Goal: Task Accomplishment & Management: Use online tool/utility

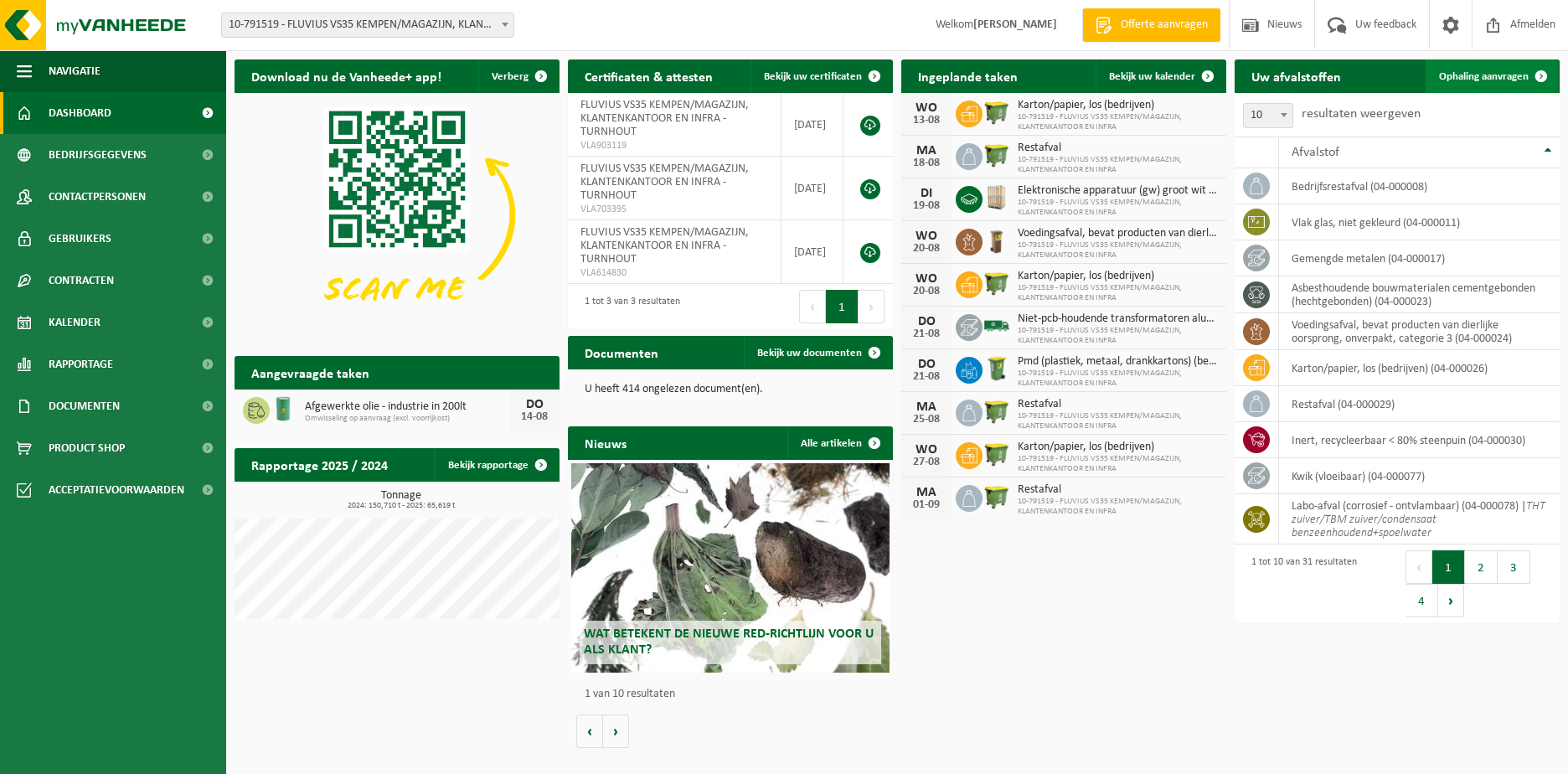
click at [1473, 82] on span "Ophaling aanvragen" at bounding box center [1484, 76] width 90 height 11
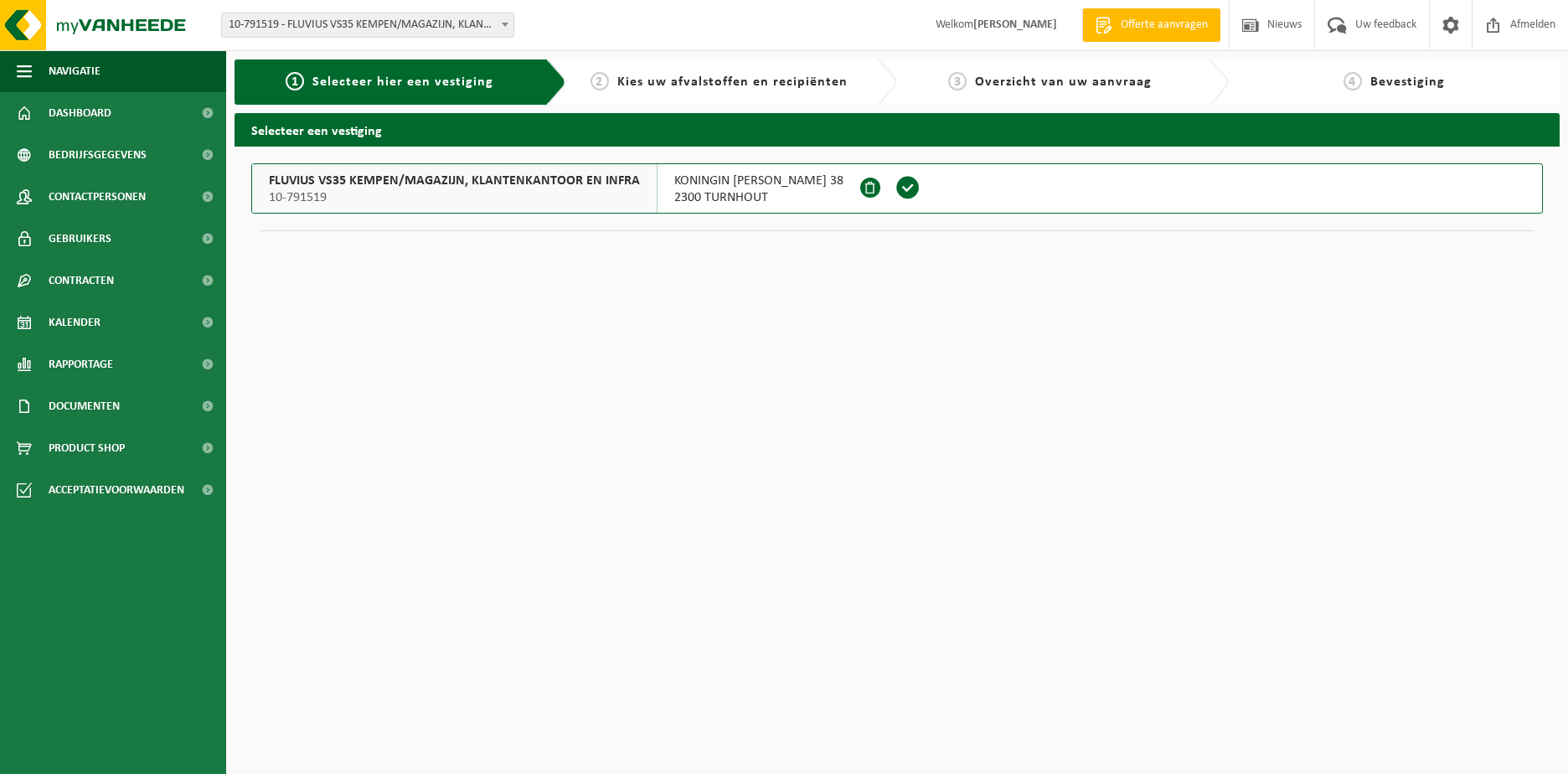
click at [430, 175] on span "FLUVIUS VS35 KEMPEN/MAGAZIJN, KLANTENKANTOOR EN INFRA" at bounding box center [454, 181] width 371 height 17
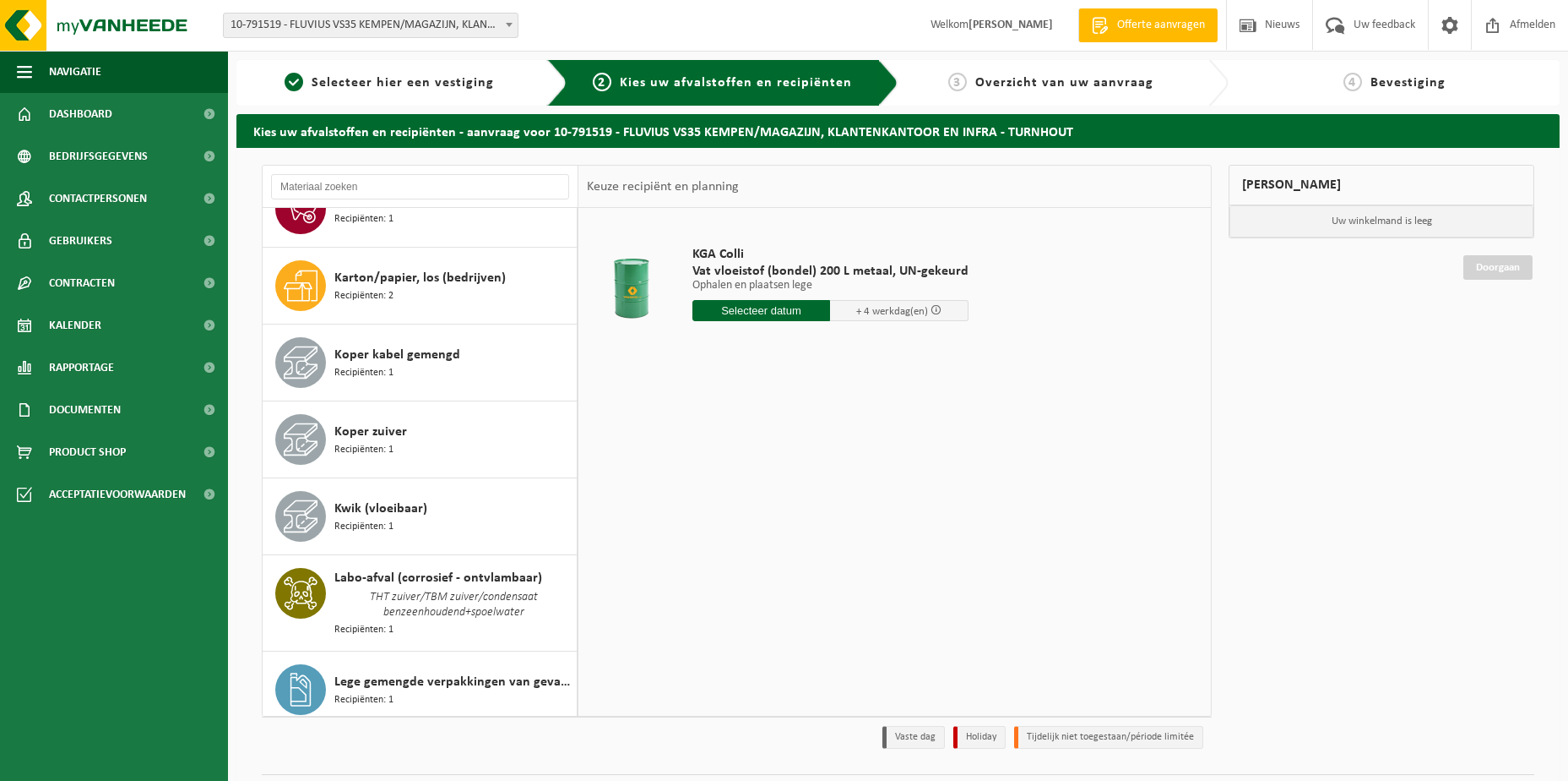
scroll to position [1331, 0]
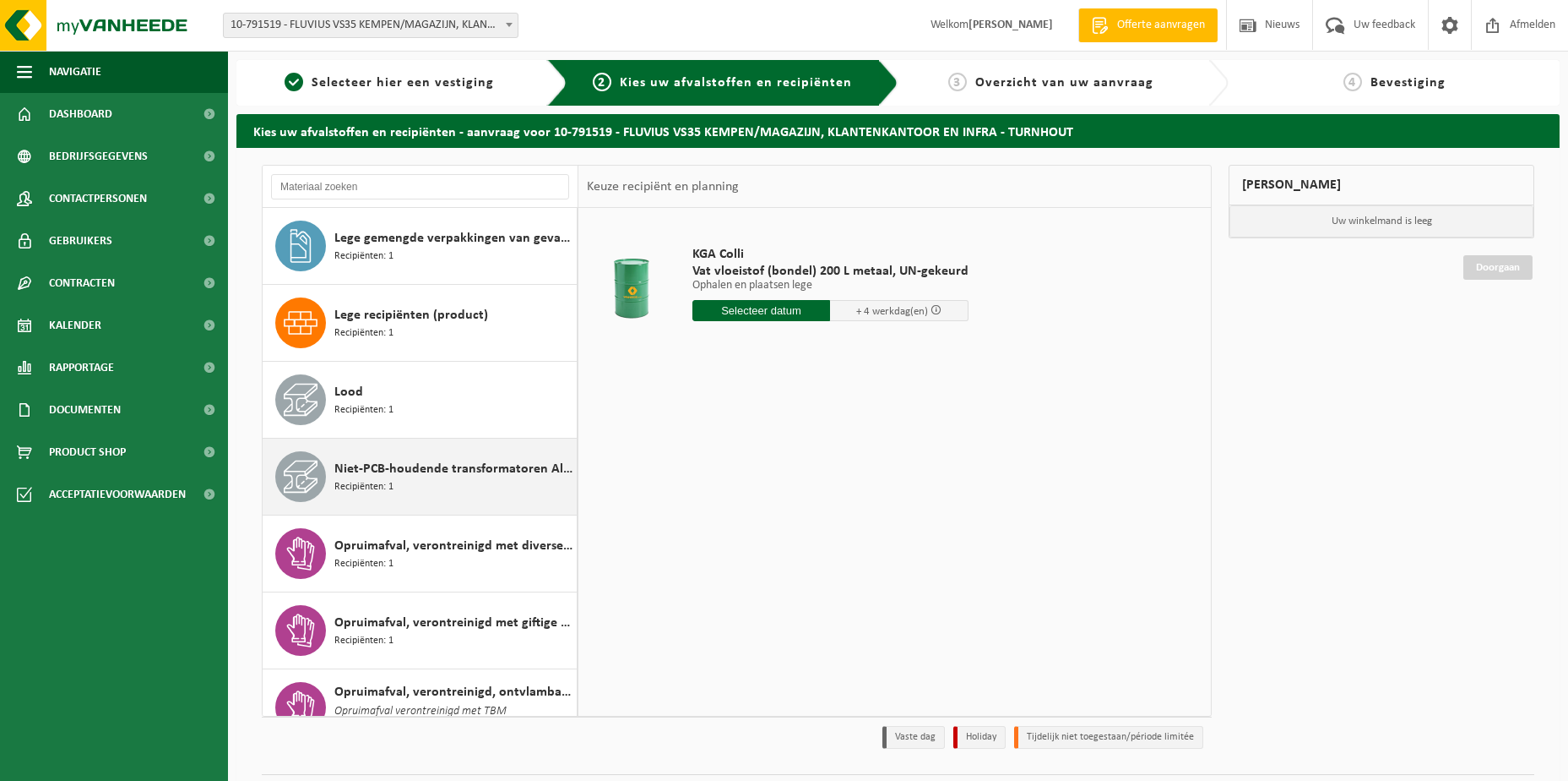
click at [383, 469] on span "Niet-PCB-houdende transformatoren Alu/Cu wikkelingen" at bounding box center [454, 469] width 239 height 20
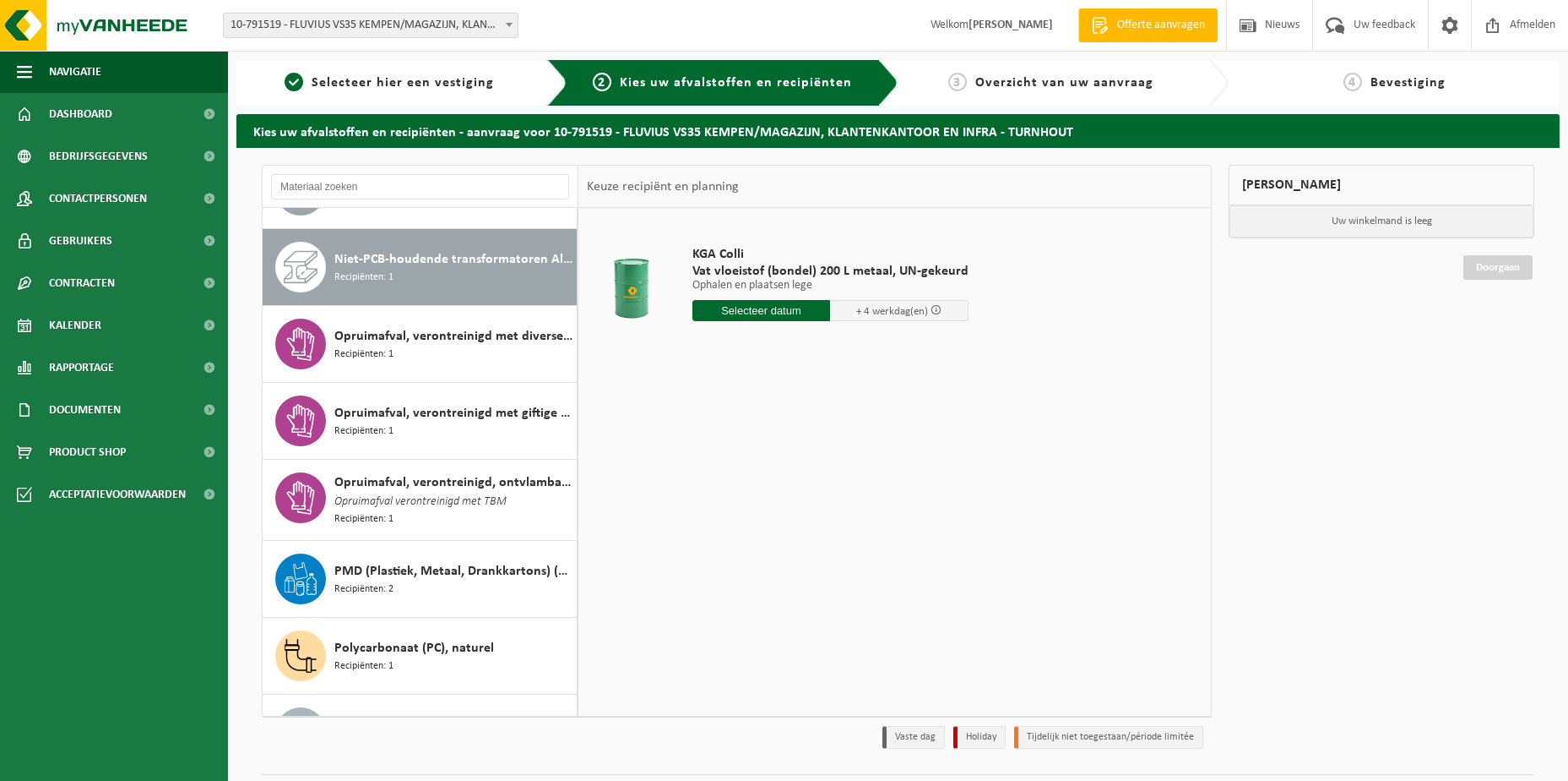
scroll to position [1556, 0]
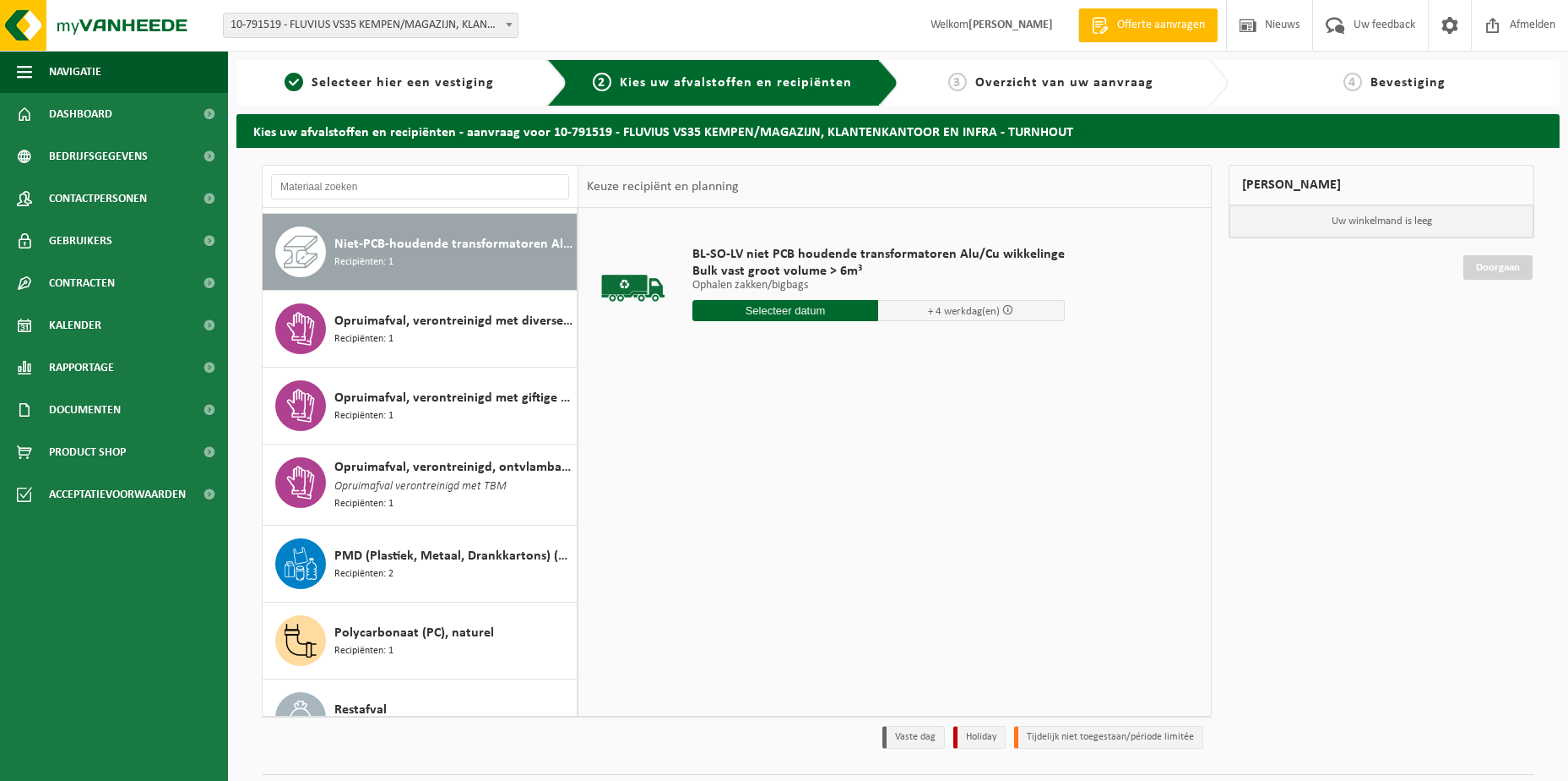
click at [755, 313] on input "text" at bounding box center [786, 310] width 187 height 21
click at [887, 348] on icon at bounding box center [883, 349] width 27 height 27
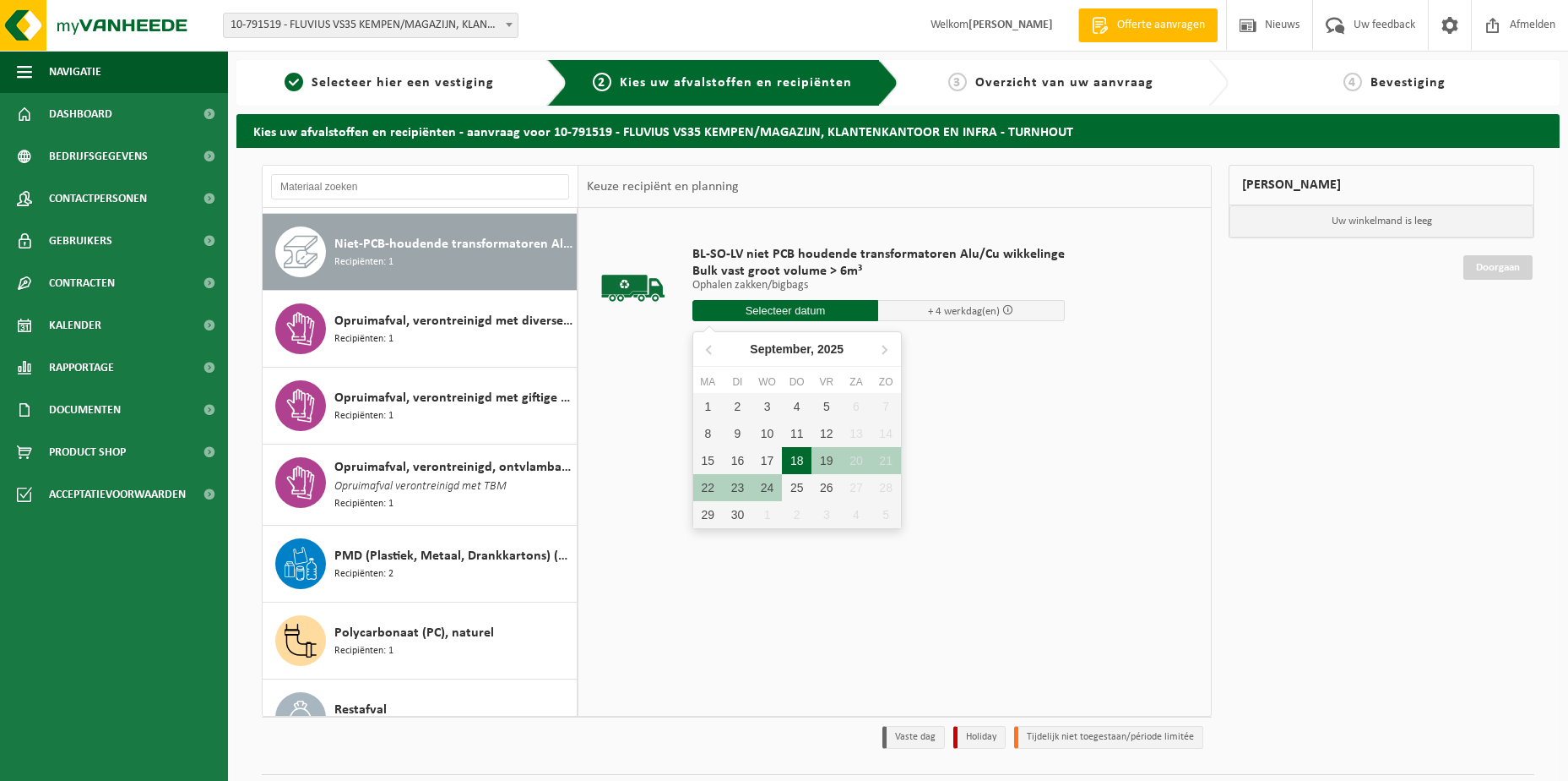
click at [799, 458] on div "18" at bounding box center [797, 460] width 29 height 27
type input "Van 2025-09-18"
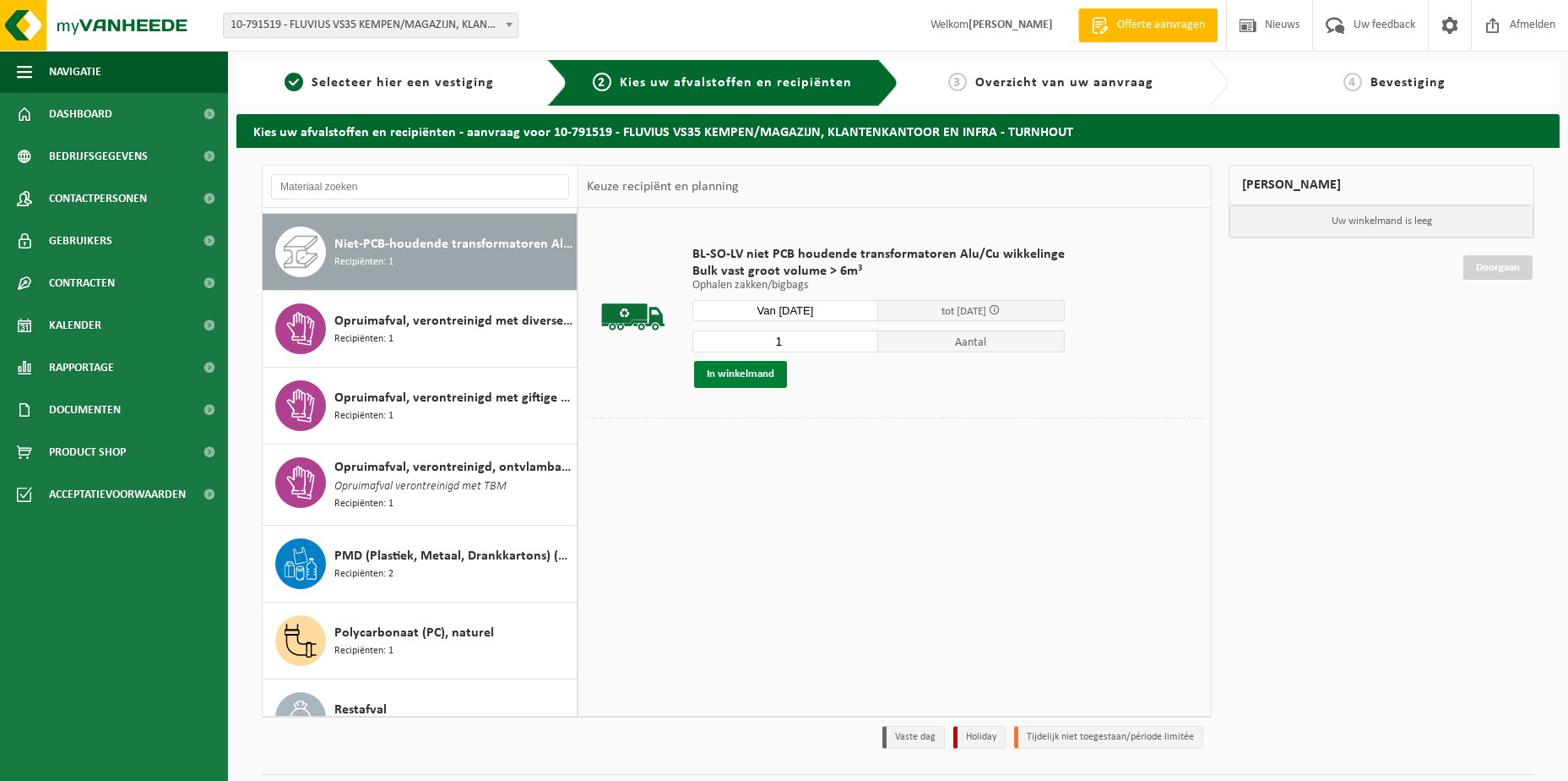
click at [752, 380] on button "In winkelmand" at bounding box center [740, 374] width 92 height 27
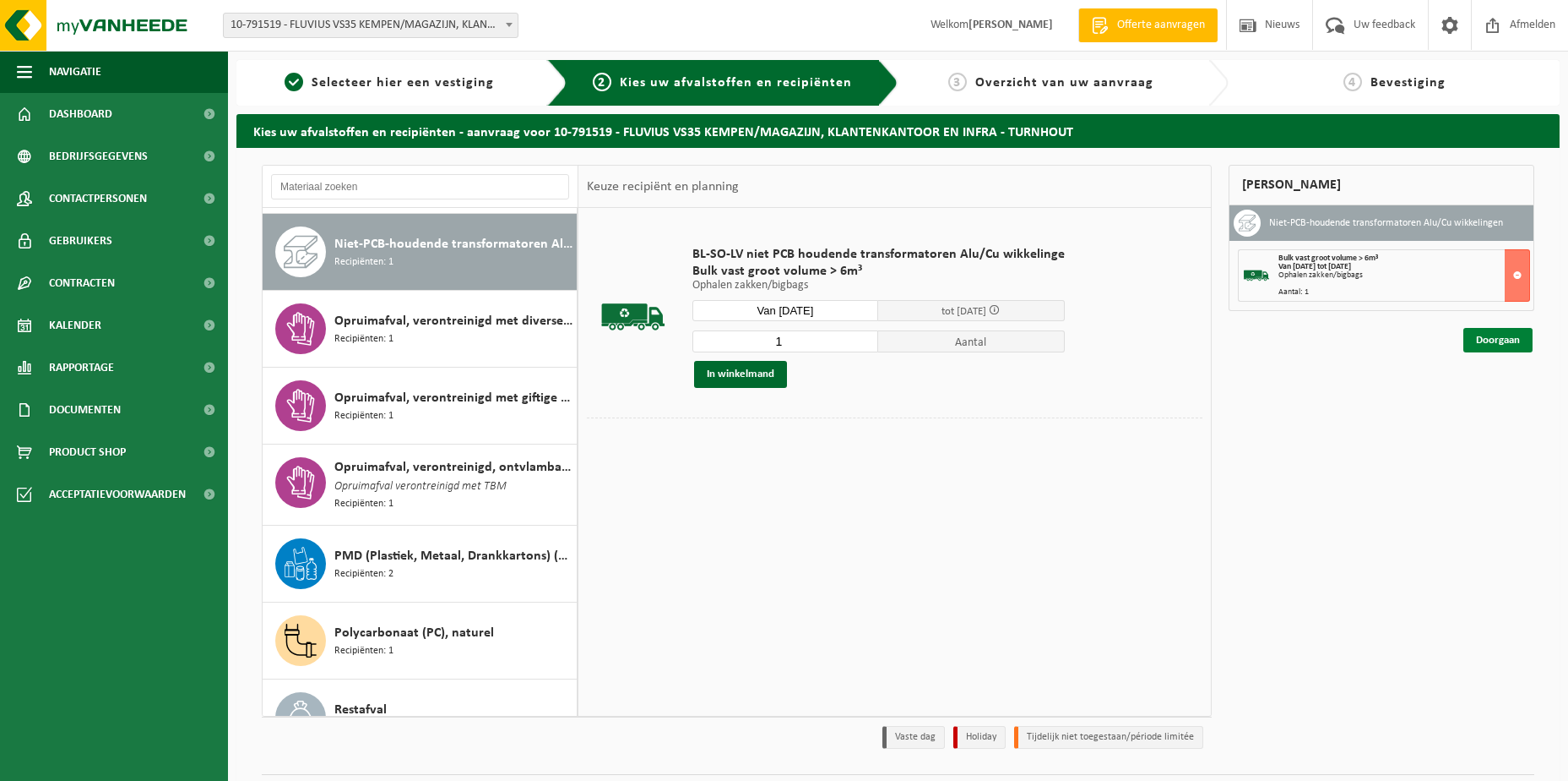
click at [1484, 339] on link "Doorgaan" at bounding box center [1498, 340] width 69 height 24
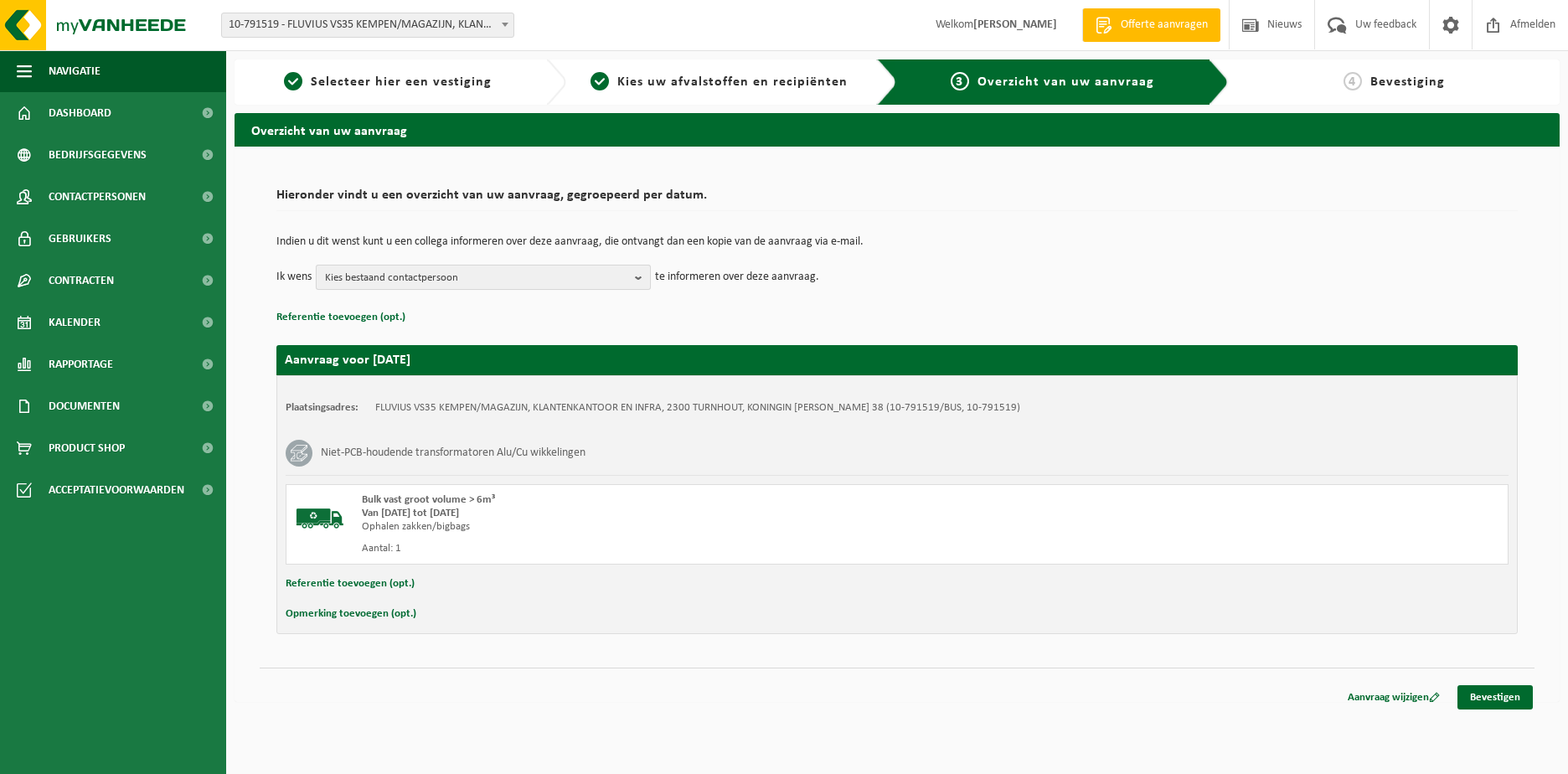
click at [638, 273] on b "button" at bounding box center [643, 277] width 15 height 23
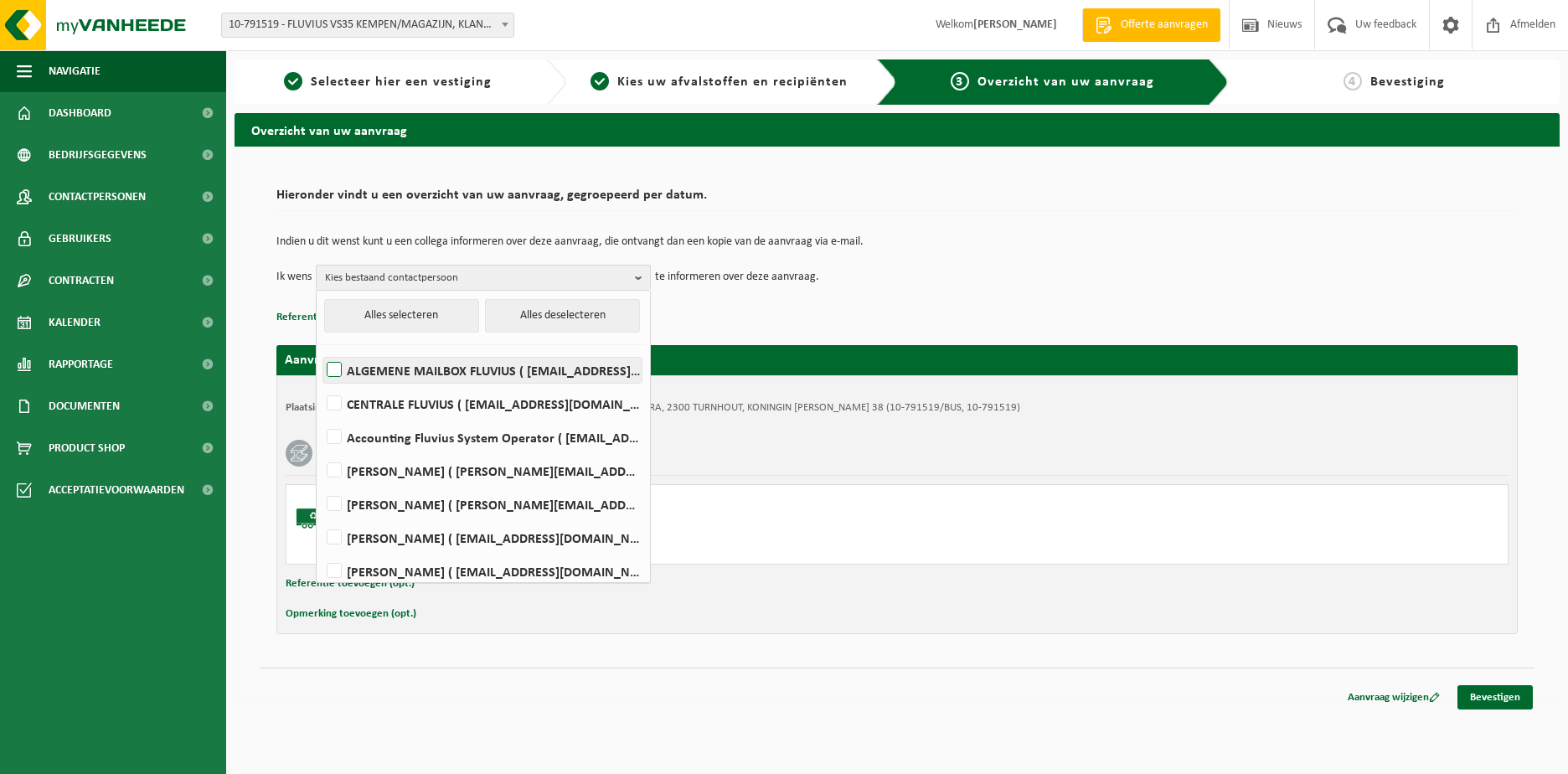
click at [423, 375] on label "ALGEMENE MAILBOX FLUVIUS ( fluvius-logistiek-afvalbeheer@fluvius.be )" at bounding box center [482, 369] width 318 height 25
click at [321, 349] on input "ALGEMENE MAILBOX FLUVIUS ( fluvius-logistiek-afvalbeheer@fluvius.be )" at bounding box center [320, 348] width 1 height 1
checkbox input "true"
click at [297, 579] on button "Referentie toevoegen (opt.)" at bounding box center [350, 583] width 129 height 21
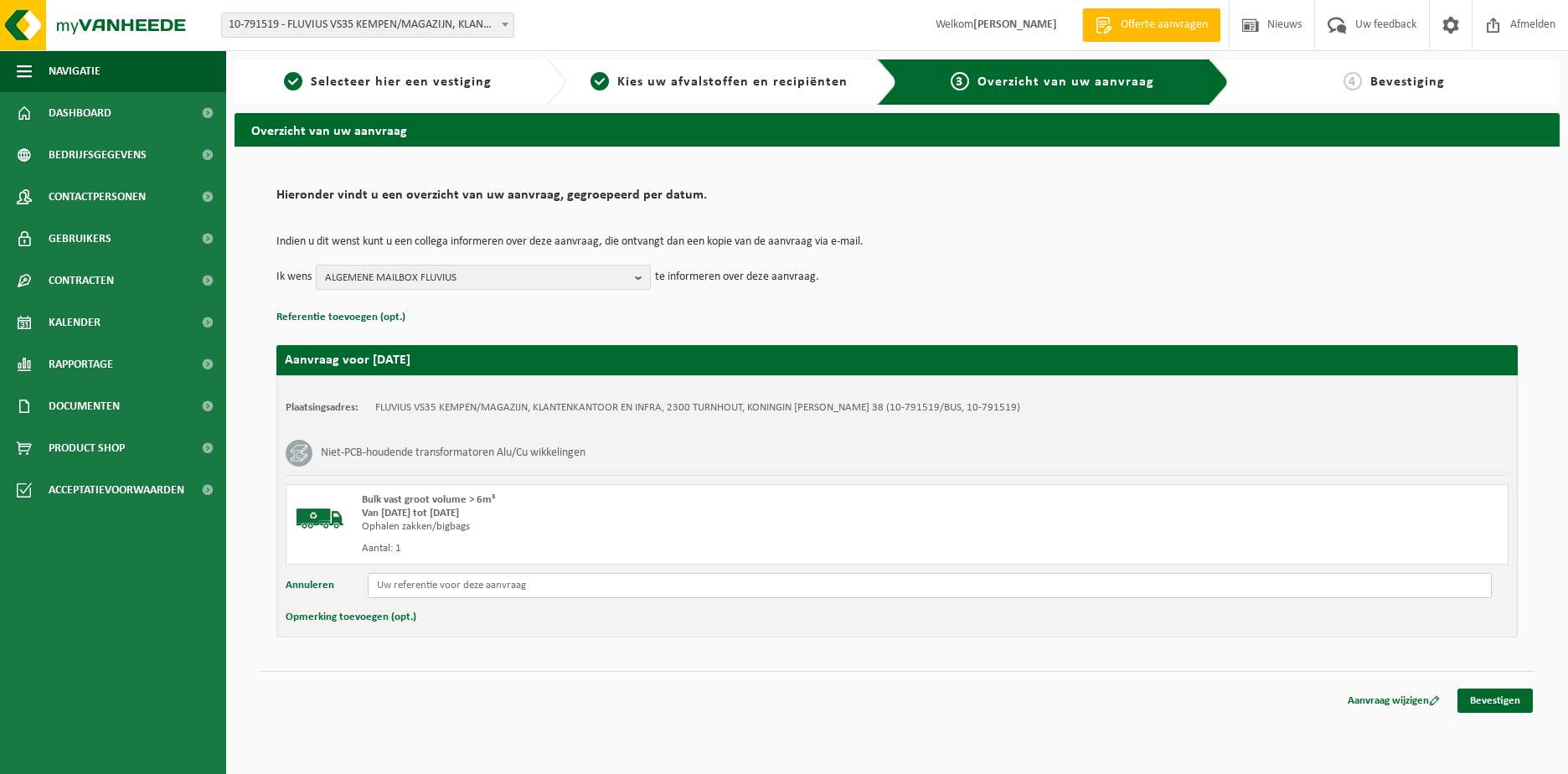
click at [391, 581] on input "text" at bounding box center [929, 585] width 1124 height 25
type input "reeds in Beringen ID 52750 SN971 4612 BJ1997 250KVA slopen"
click at [1499, 708] on link "Bevestigen" at bounding box center [1495, 700] width 75 height 24
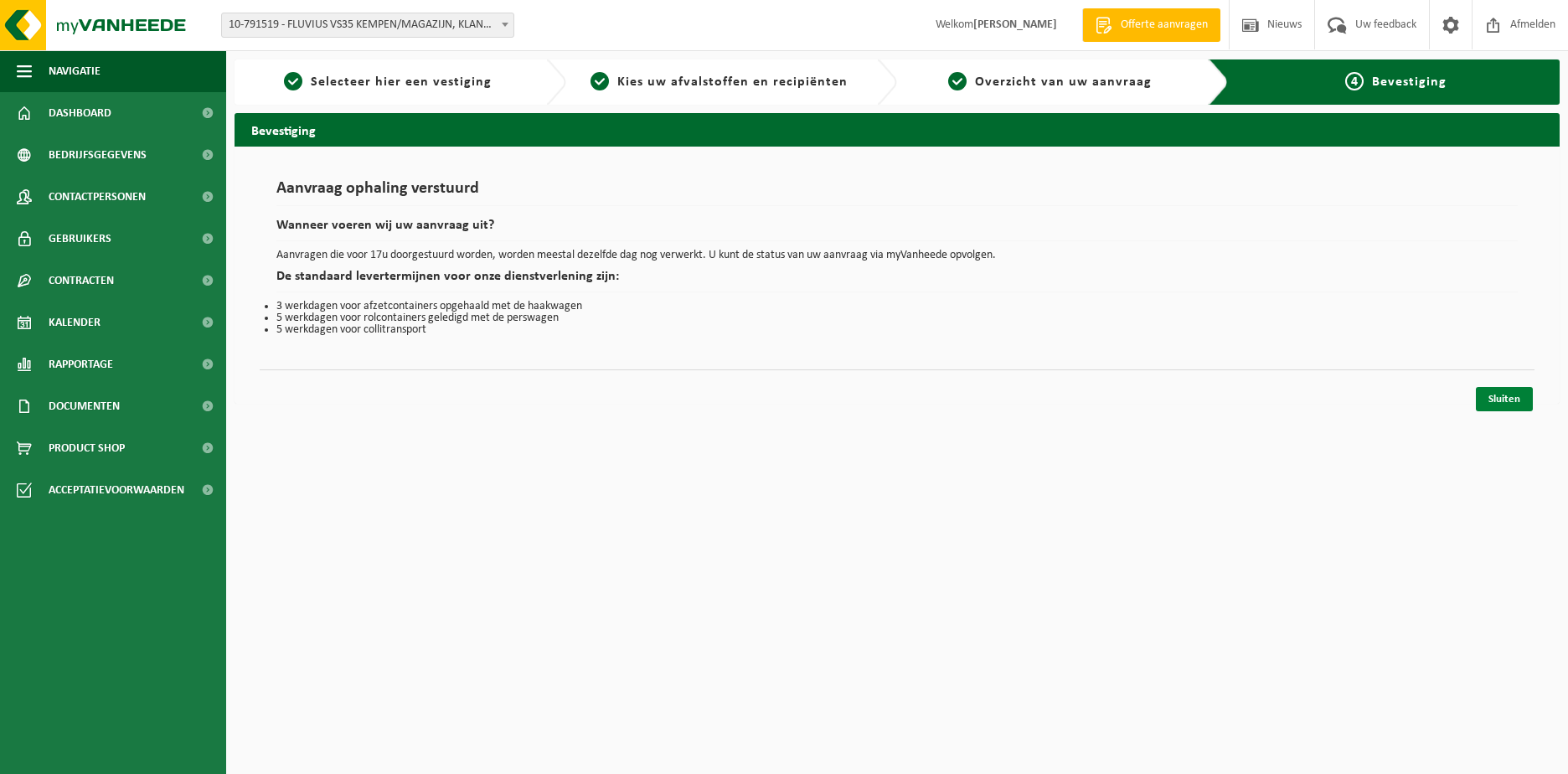
click at [1496, 394] on link "Sluiten" at bounding box center [1504, 399] width 57 height 24
